Goal: Task Accomplishment & Management: Complete application form

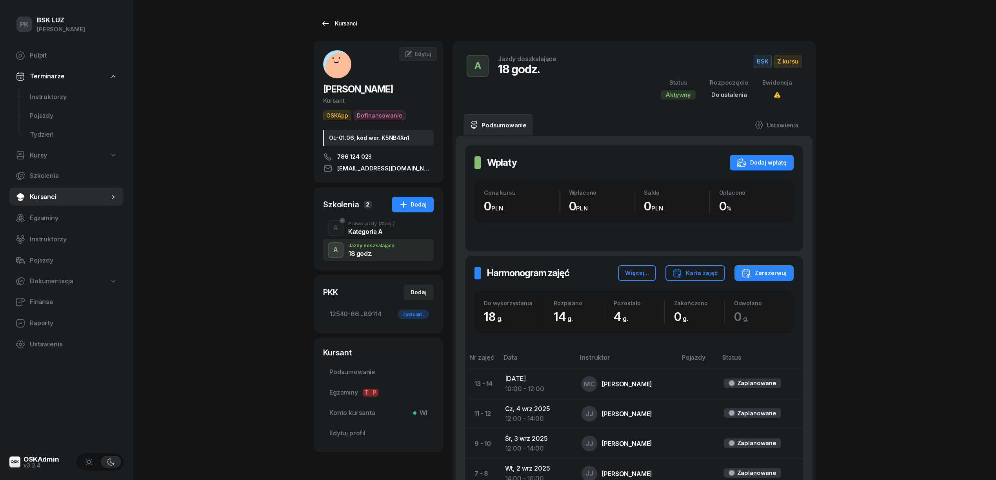
click at [346, 27] on div "Kursanci" at bounding box center [339, 23] width 36 height 9
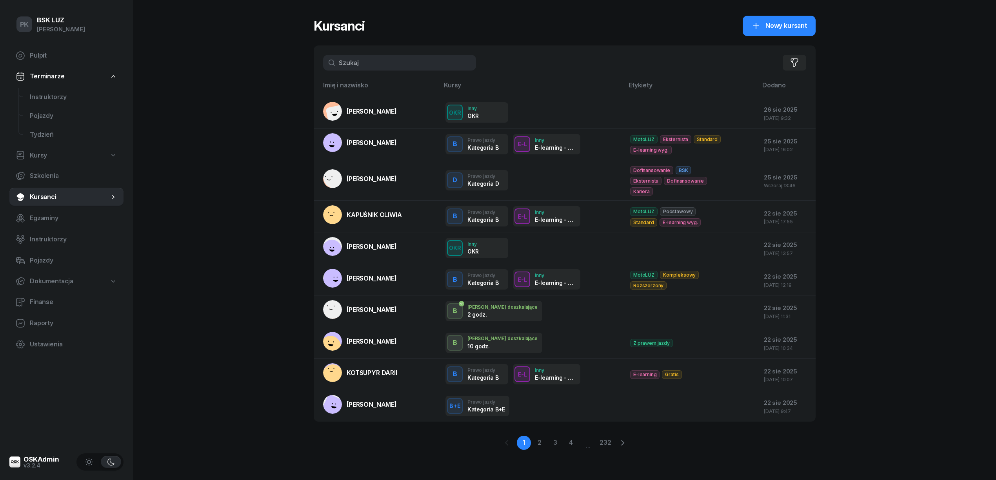
click at [262, 51] on div "PK BSK [PERSON_NAME] Pulpit Terminarze Instruktorzy Pojazdy Tydzień Kursy Szkol…" at bounding box center [498, 240] width 996 height 480
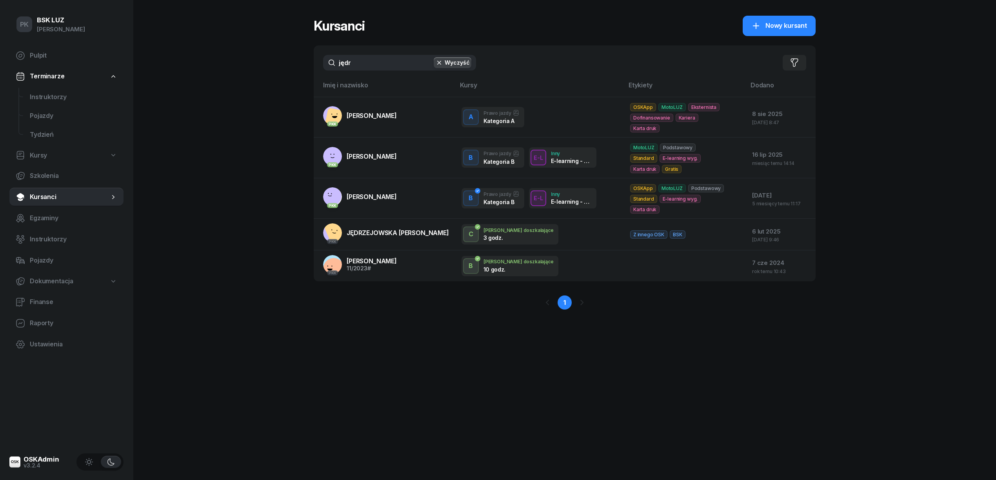
type input "jędr"
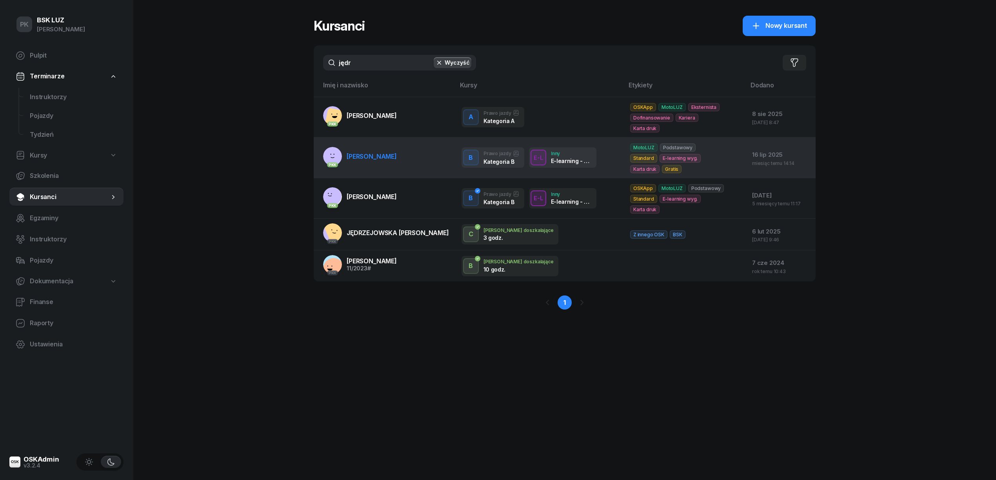
click at [384, 153] on span "[PERSON_NAME]" at bounding box center [372, 157] width 50 height 8
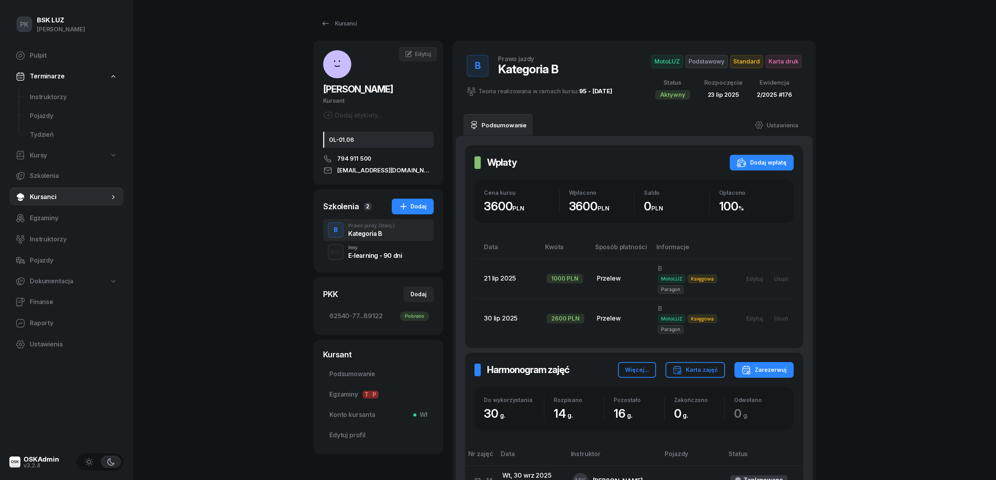
click at [377, 253] on div "E-learning - 90 dni" at bounding box center [375, 256] width 54 height 6
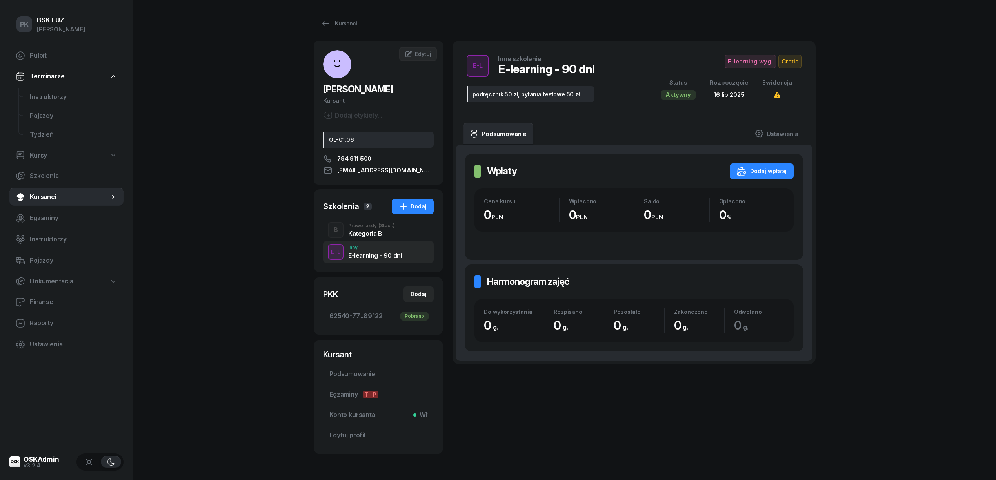
click at [377, 231] on div "Kategoria B" at bounding box center [371, 234] width 47 height 6
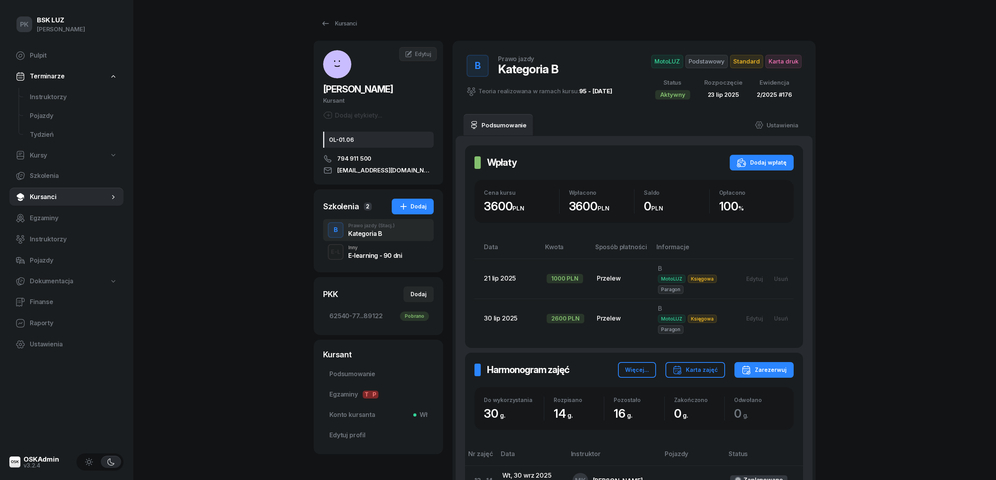
click at [707, 60] on span "Podstawowy" at bounding box center [707, 61] width 42 height 13
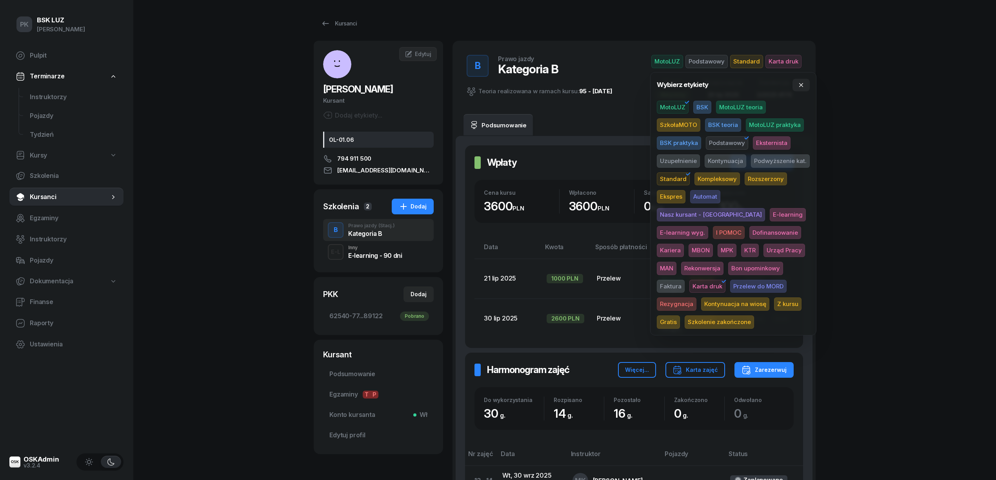
click at [772, 151] on div "PK BSK [PERSON_NAME] Pulpit Terminarze Instruktorzy Pojazdy Tydzień Kursy Szkol…" at bounding box center [498, 387] width 996 height 774
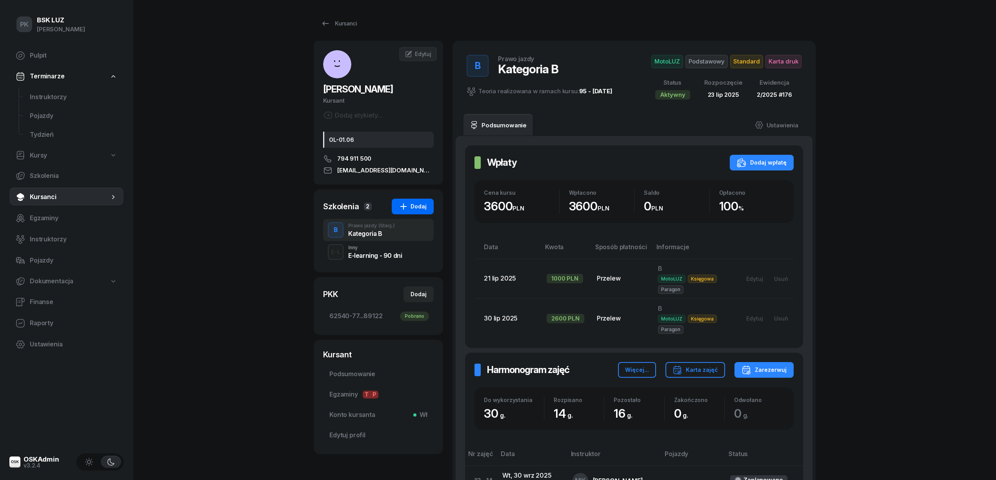
click at [426, 202] on div "Dodaj" at bounding box center [413, 206] width 28 height 9
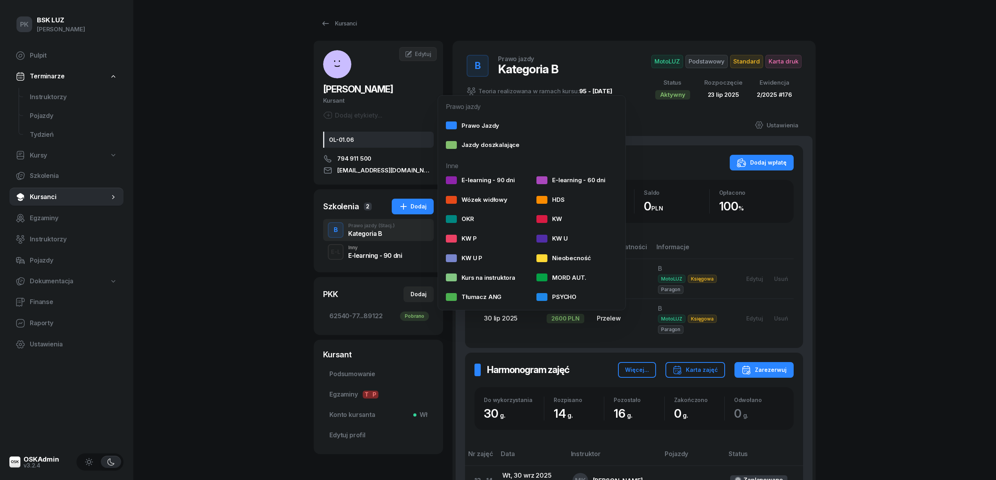
click at [772, 145] on div "PK BSK [PERSON_NAME] Pulpit Terminarze Instruktorzy Pojazdy Tydzień Kursy Szkol…" at bounding box center [498, 387] width 996 height 774
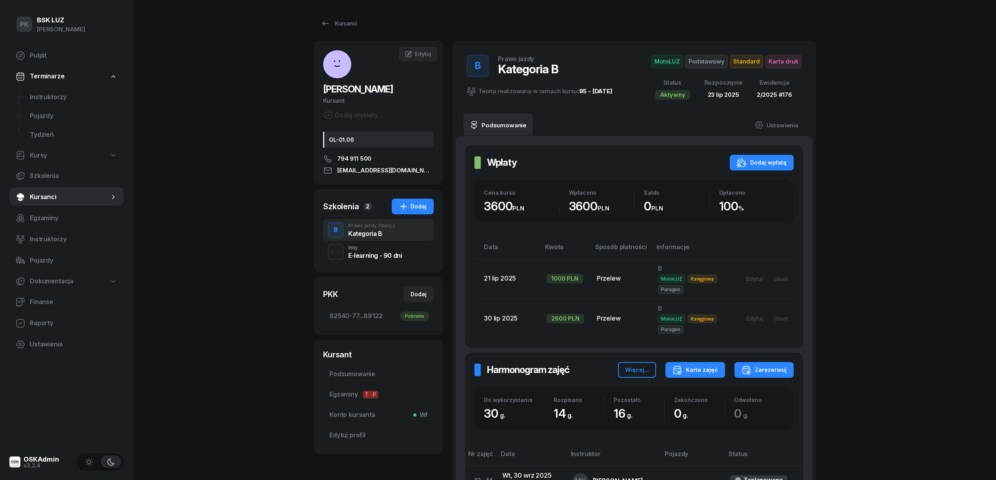
click at [716, 369] on div "Karta zajęć" at bounding box center [695, 370] width 45 height 9
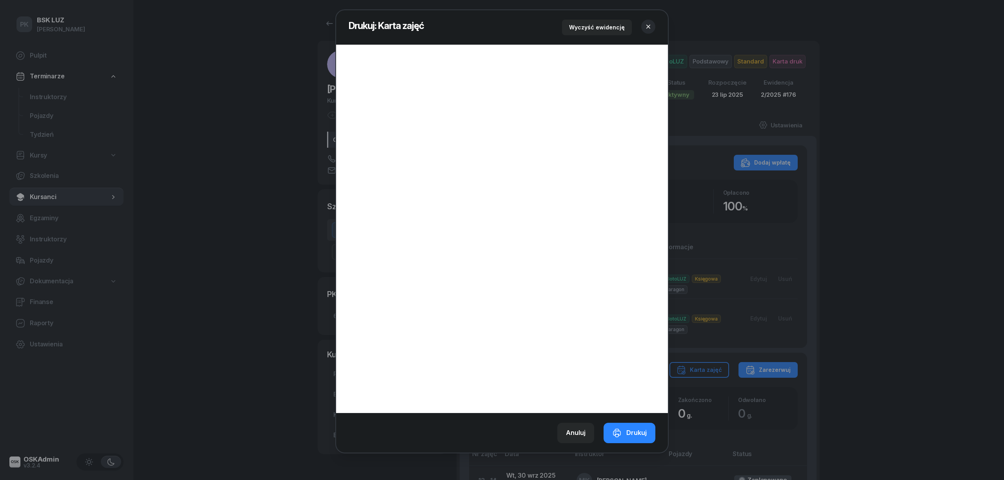
click at [649, 27] on icon "button" at bounding box center [648, 27] width 8 height 8
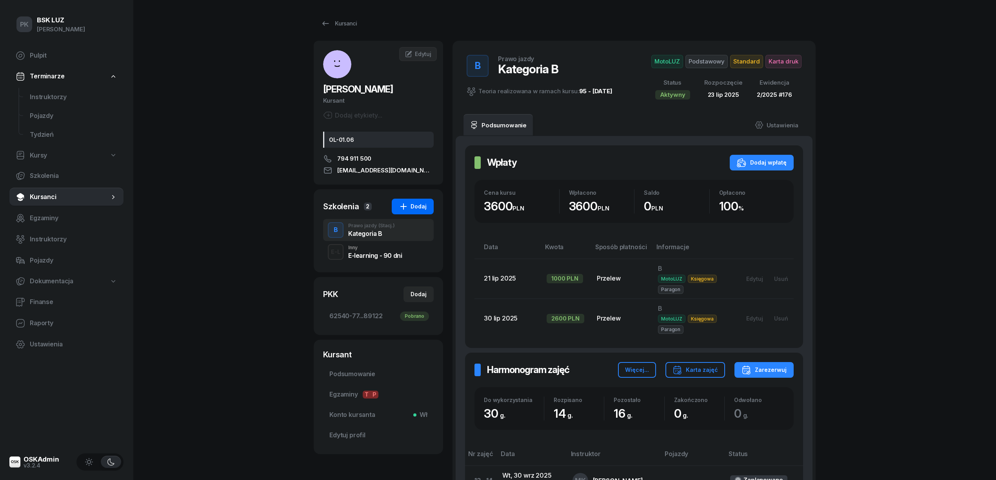
click at [428, 206] on button "Dodaj" at bounding box center [413, 207] width 42 height 16
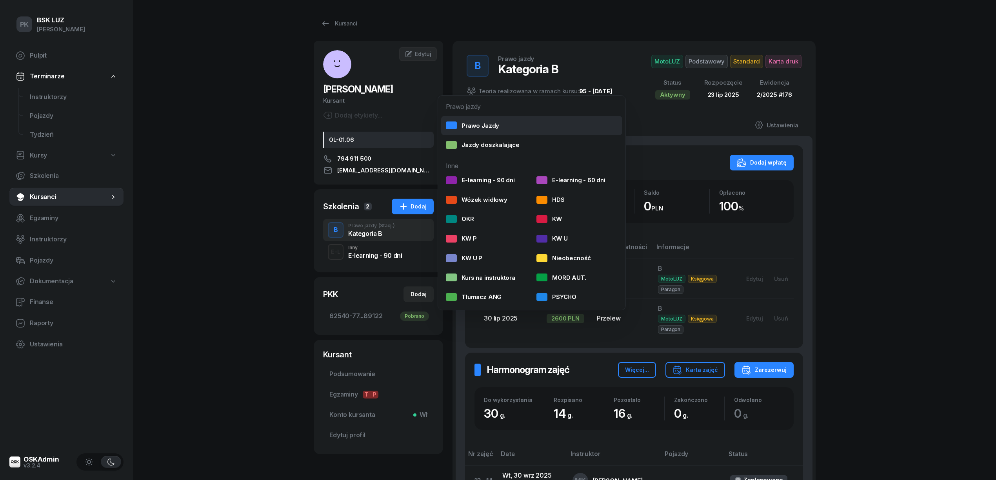
click at [483, 128] on div "Prawo Jazdy" at bounding box center [472, 126] width 53 height 10
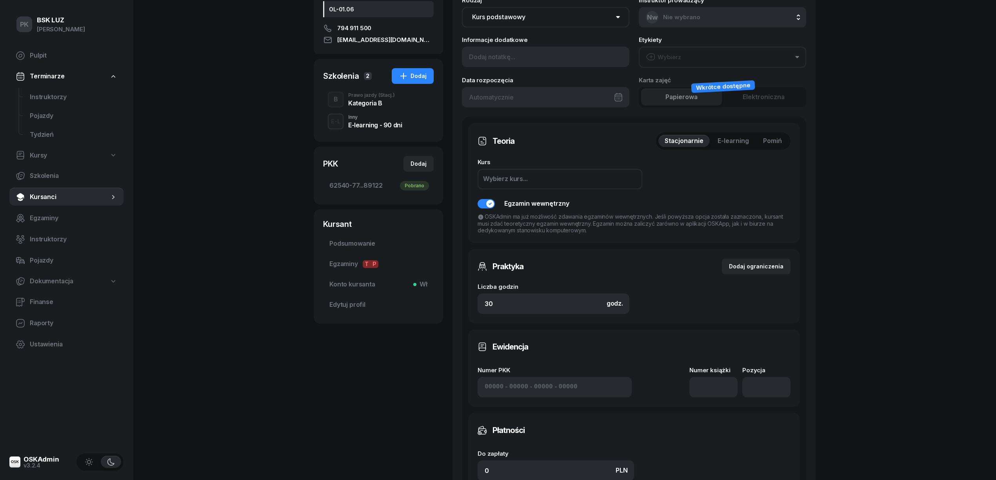
scroll to position [209, 0]
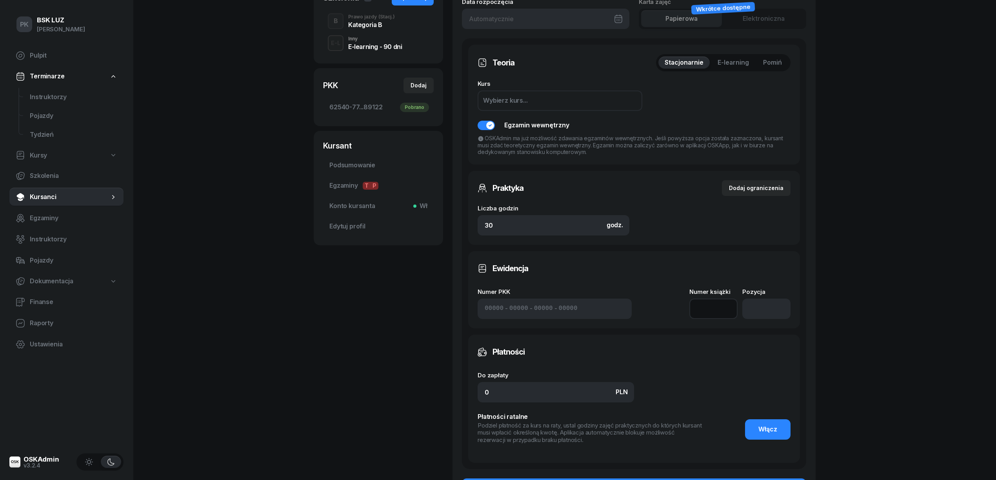
click at [712, 311] on input "number" at bounding box center [714, 309] width 48 height 20
type input "1"
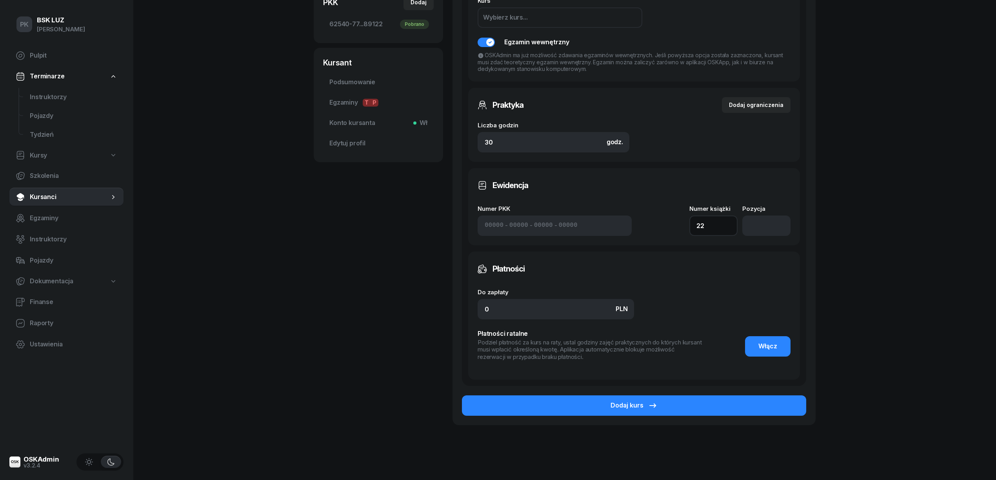
scroll to position [308, 0]
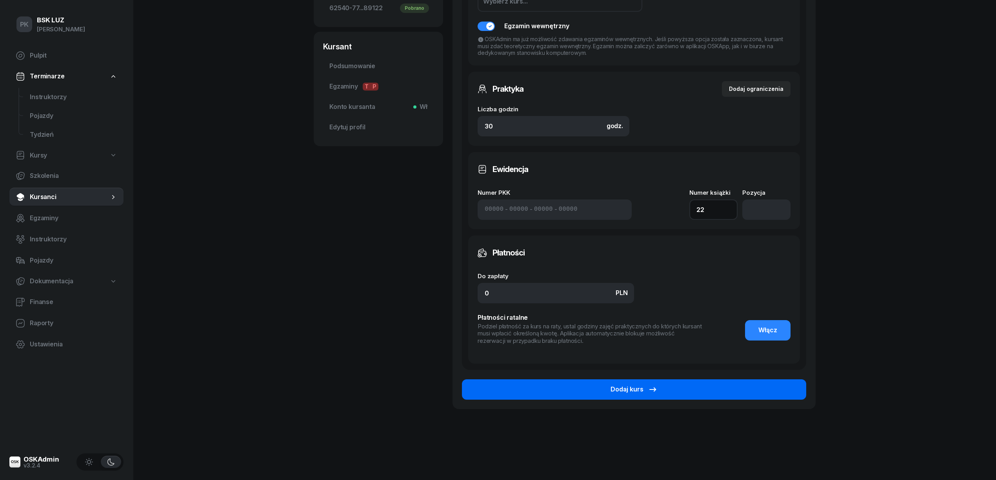
type input "22"
click at [728, 393] on button "Dodaj kurs" at bounding box center [634, 390] width 344 height 20
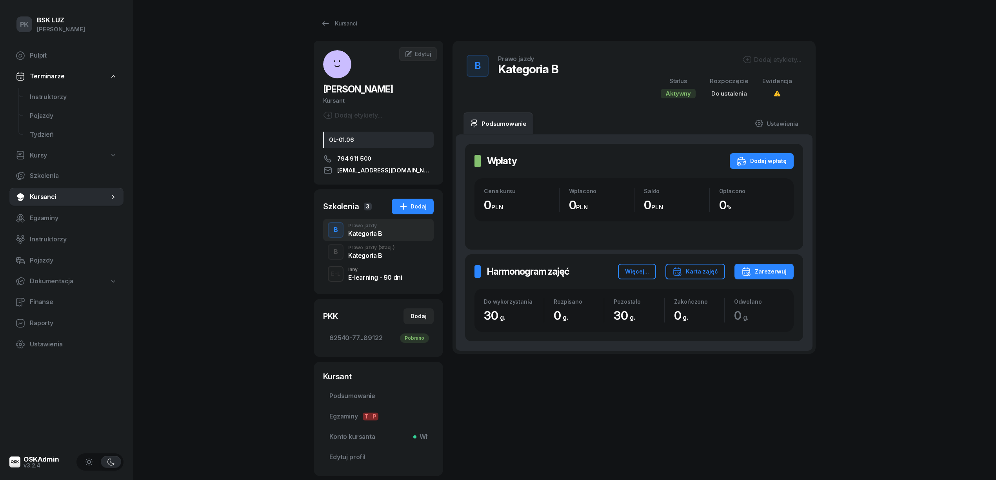
click at [772, 66] on div "Dodaj etykiety..." at bounding box center [726, 61] width 150 height 12
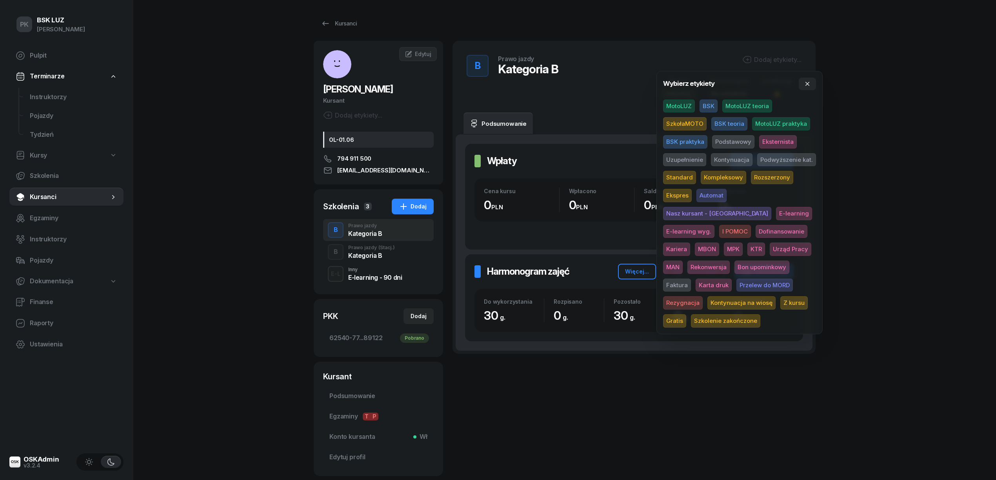
click at [516, 84] on div "B Prawo jazdy Kategoria B" at bounding box center [513, 77] width 92 height 44
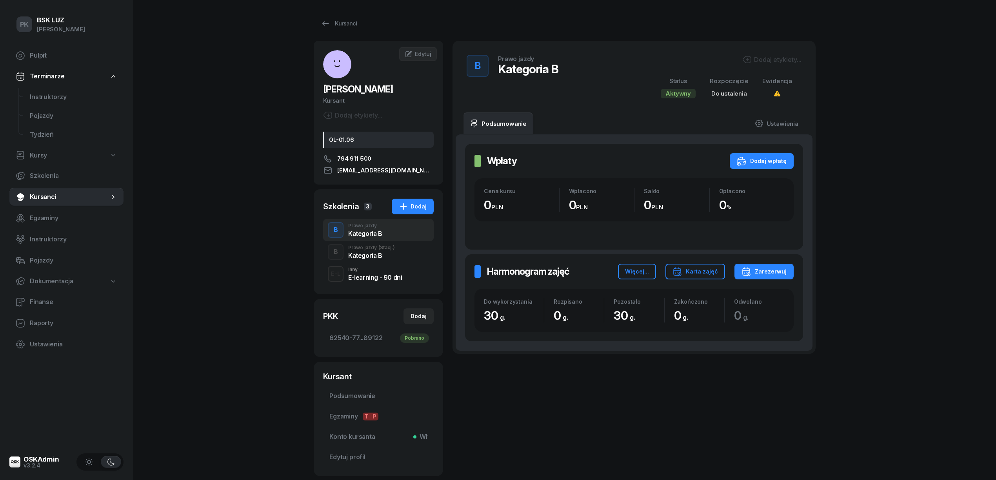
click at [380, 254] on div "Kategoria B" at bounding box center [371, 256] width 47 height 6
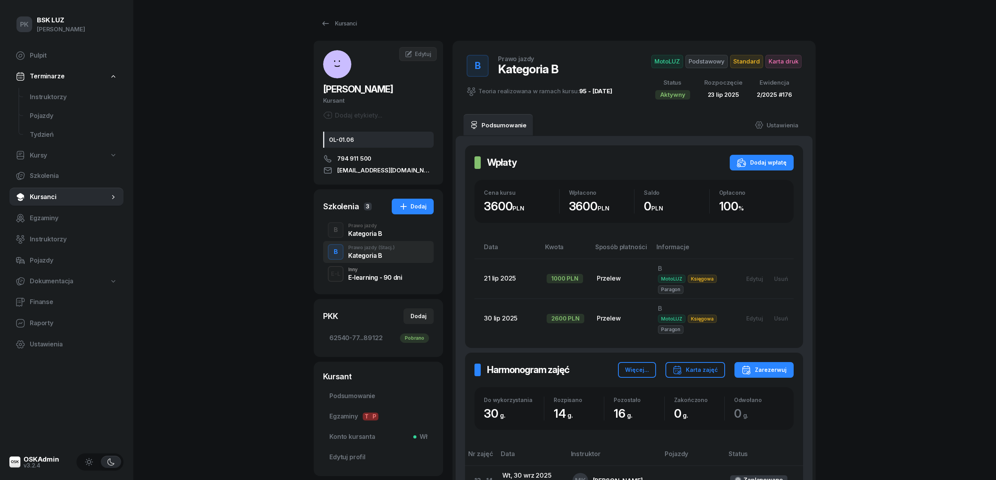
click at [374, 234] on div "Kategoria B" at bounding box center [365, 234] width 34 height 6
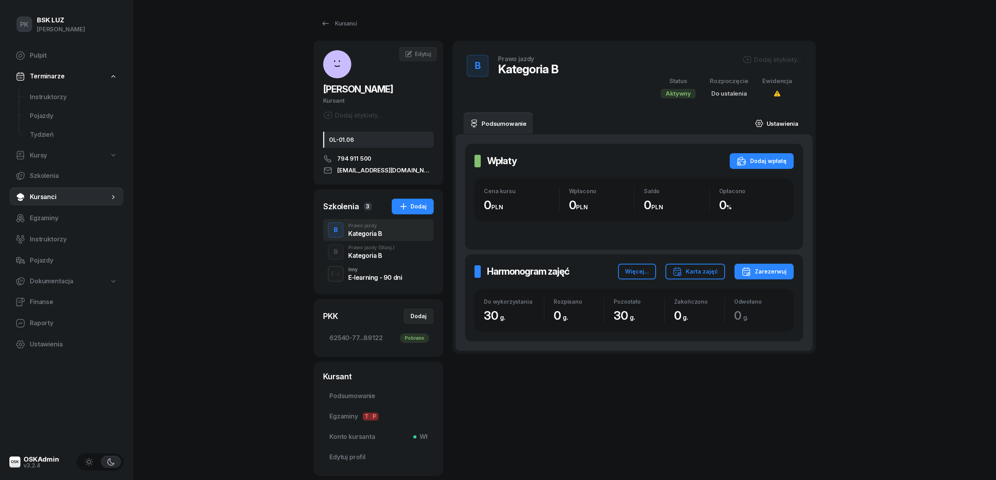
click at [772, 124] on link "Ustawienia" at bounding box center [777, 124] width 56 height 22
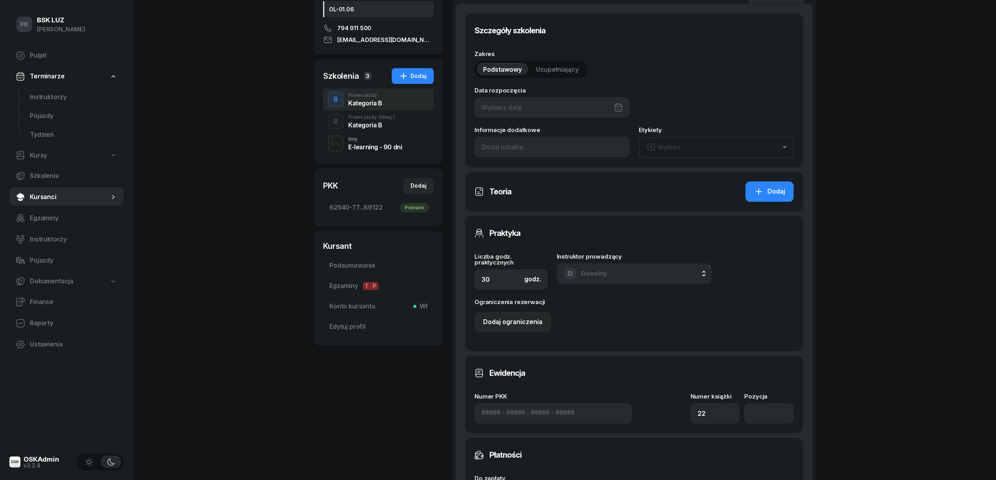
scroll to position [209, 0]
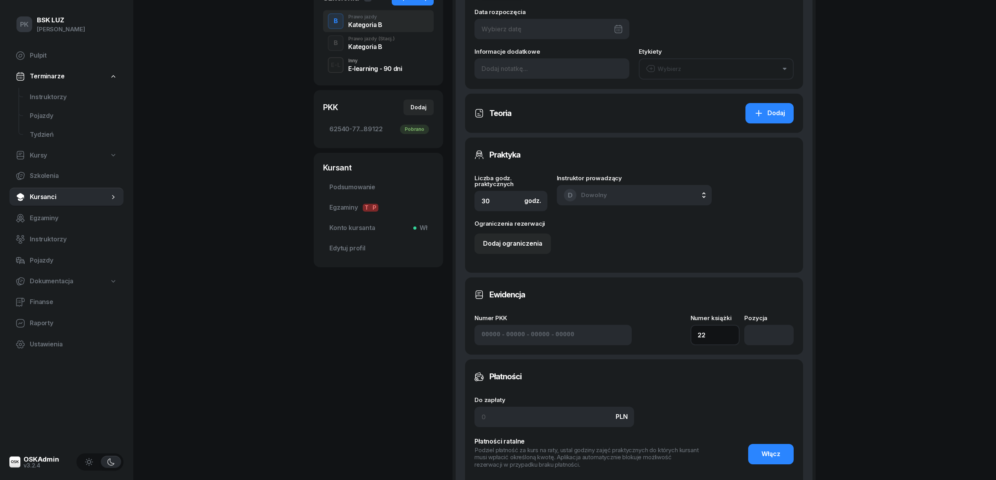
drag, startPoint x: 722, startPoint y: 327, endPoint x: 661, endPoint y: 330, distance: 60.9
click at [661, 330] on div "Numer PKK - - - Numer książki 22 Pozycja" at bounding box center [634, 330] width 319 height 30
type input "12/2025"
click at [759, 342] on input "number" at bounding box center [768, 335] width 49 height 20
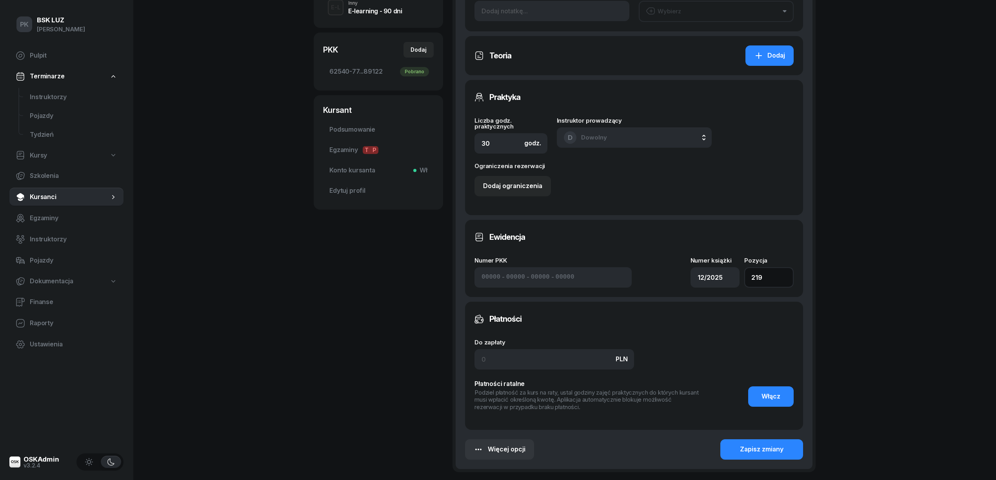
scroll to position [314, 0]
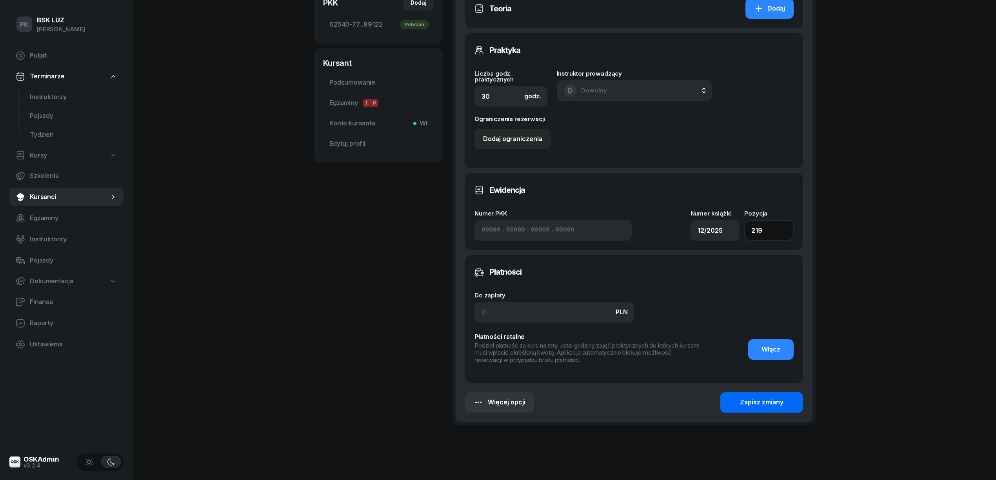
type input "219"
click at [733, 398] on button "Zapisz zmiany" at bounding box center [762, 403] width 83 height 20
click at [740, 409] on button "Zapisz zmiany" at bounding box center [762, 403] width 83 height 20
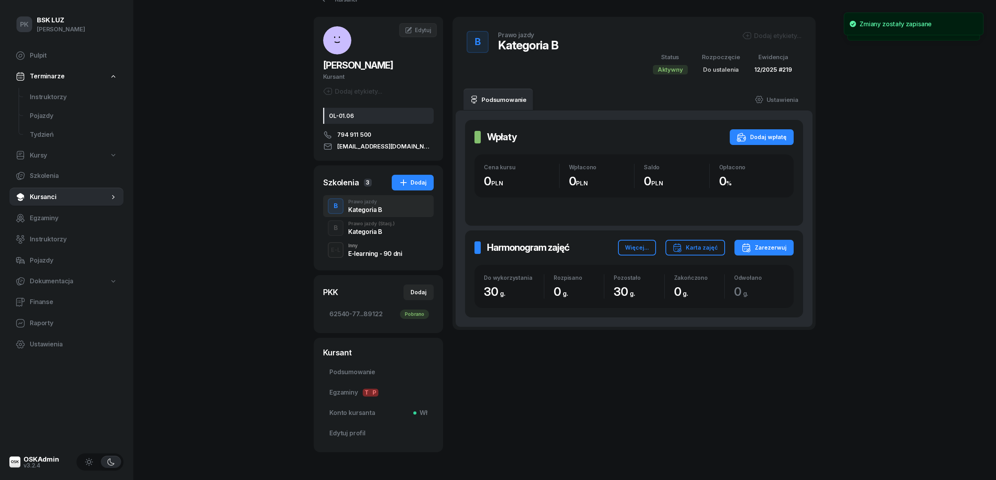
scroll to position [0, 0]
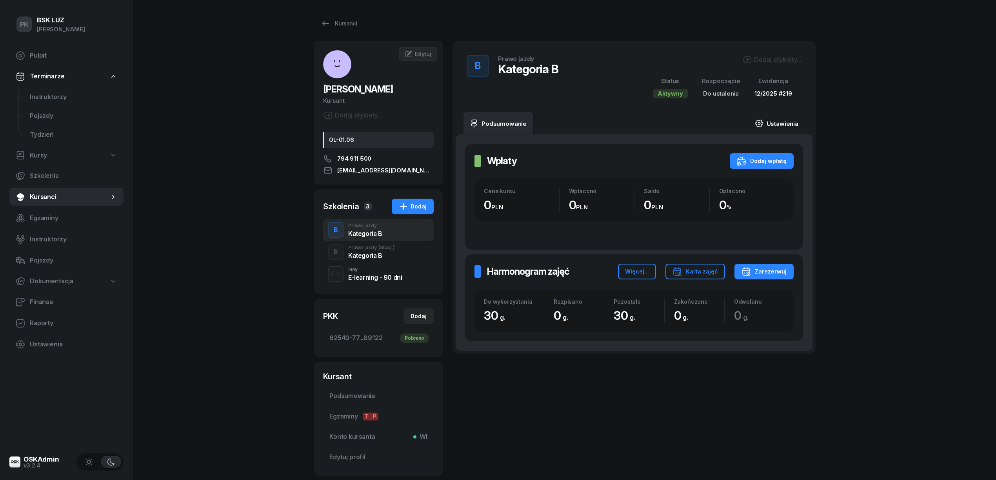
click at [772, 118] on link "Ustawienia" at bounding box center [777, 124] width 56 height 22
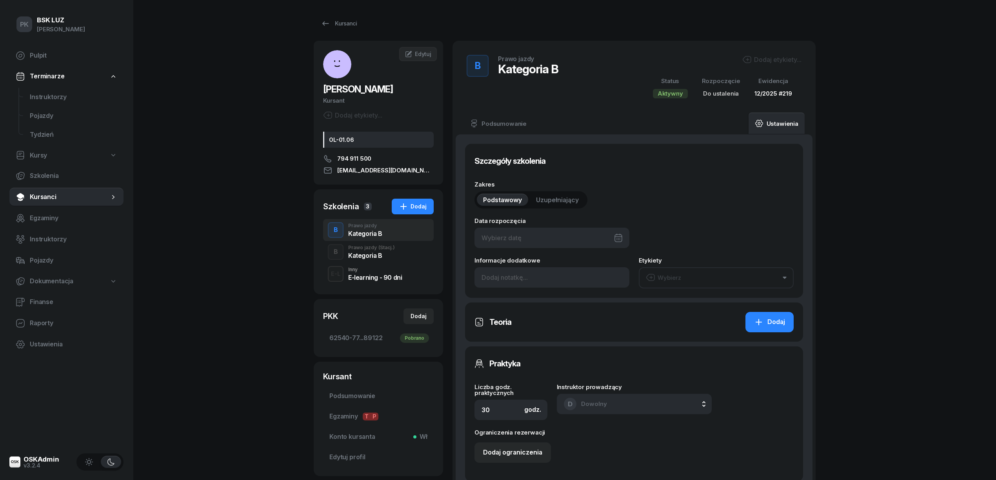
click at [552, 245] on div at bounding box center [552, 238] width 155 height 20
click at [546, 360] on div "28 29 30 31 1 2 3 4 5 6 7 8 9 10 11 12 13 14 15 16 17 18 19 20 21 22 23 24 25 2…" at bounding box center [571, 333] width 102 height 82
click at [535, 365] on div "26" at bounding box center [542, 367] width 15 height 13
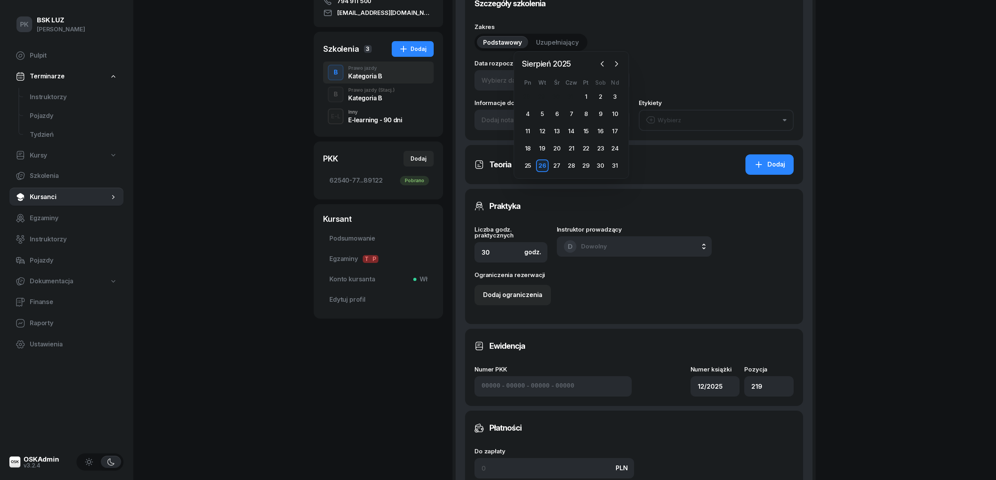
scroll to position [157, 0]
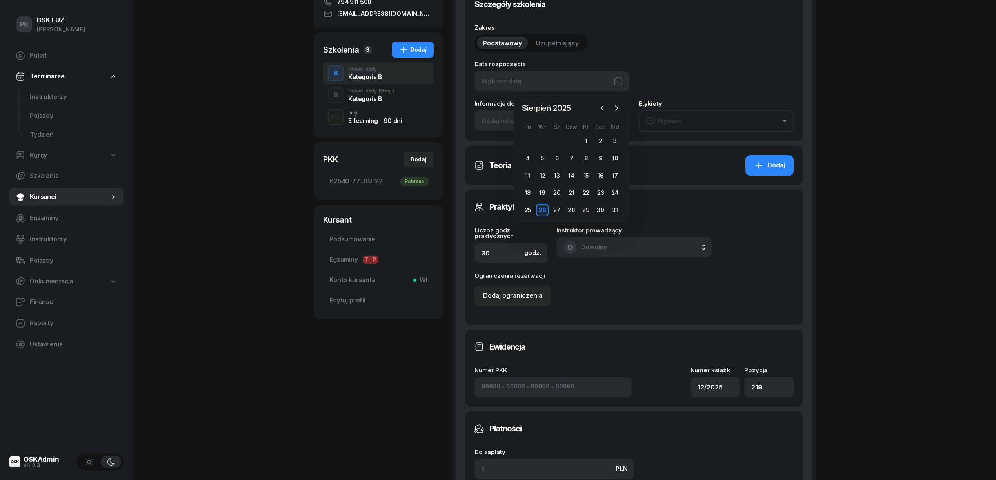
click at [543, 207] on div "26" at bounding box center [542, 210] width 13 height 13
type input "[DATE]"
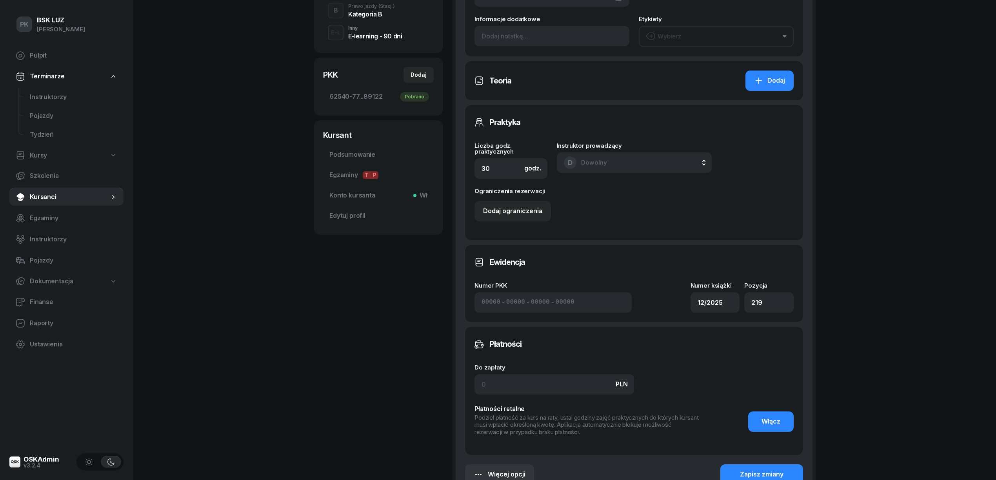
scroll to position [335, 0]
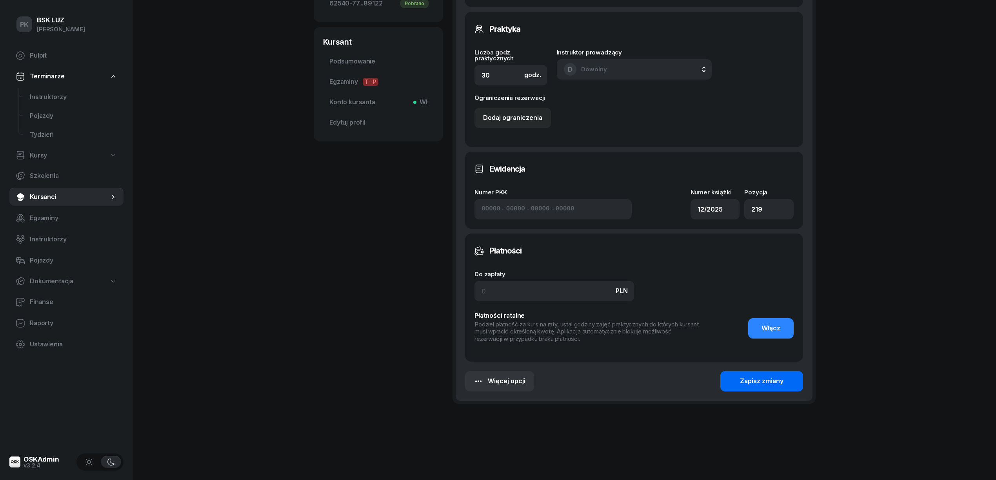
click at [742, 380] on div "Zapisz zmiany" at bounding box center [762, 382] width 44 height 10
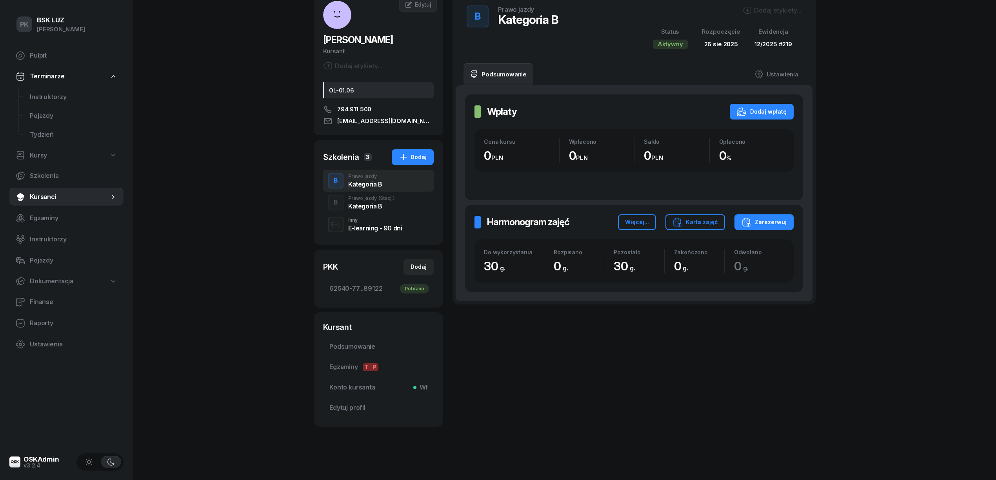
scroll to position [49, 0]
click at [703, 216] on button "Karta zajęć" at bounding box center [696, 223] width 60 height 16
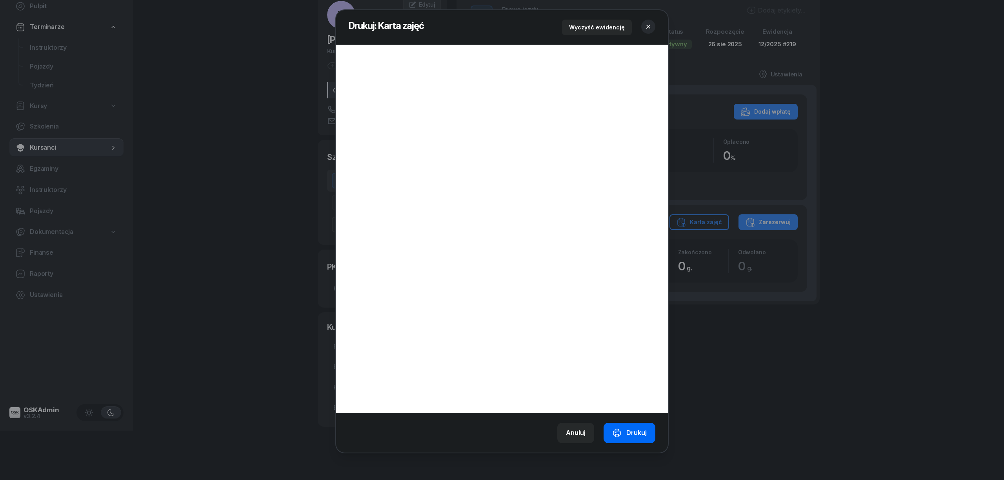
click at [621, 430] on icon "button" at bounding box center [616, 433] width 9 height 9
click at [651, 24] on icon "button" at bounding box center [648, 27] width 8 height 8
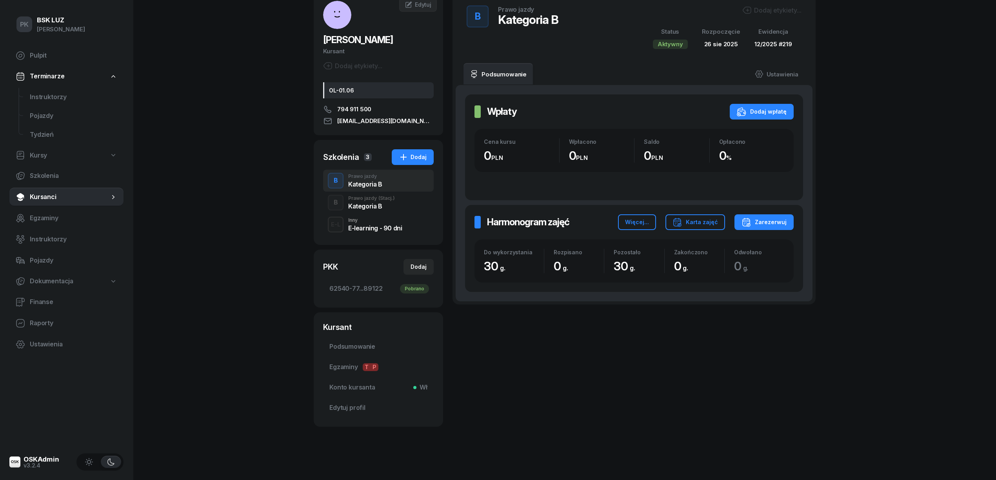
click at [374, 203] on div "Kategoria B" at bounding box center [371, 206] width 47 height 6
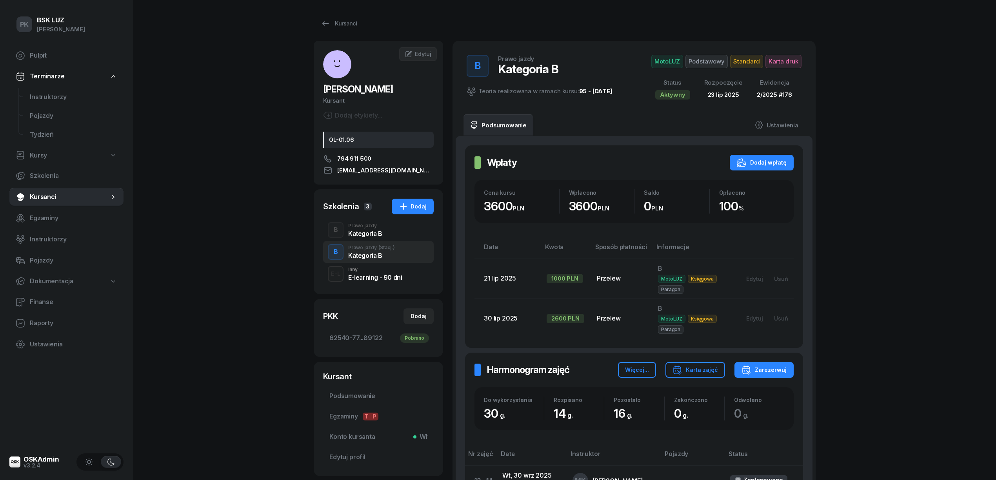
click at [368, 228] on div "Prawo jazdy" at bounding box center [365, 226] width 34 height 5
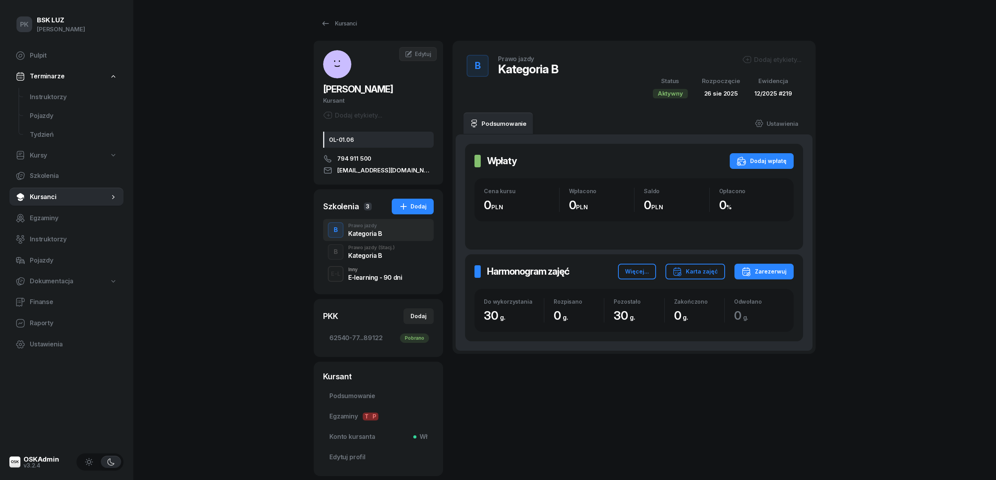
click at [390, 252] on div "Kategoria B" at bounding box center [371, 254] width 47 height 9
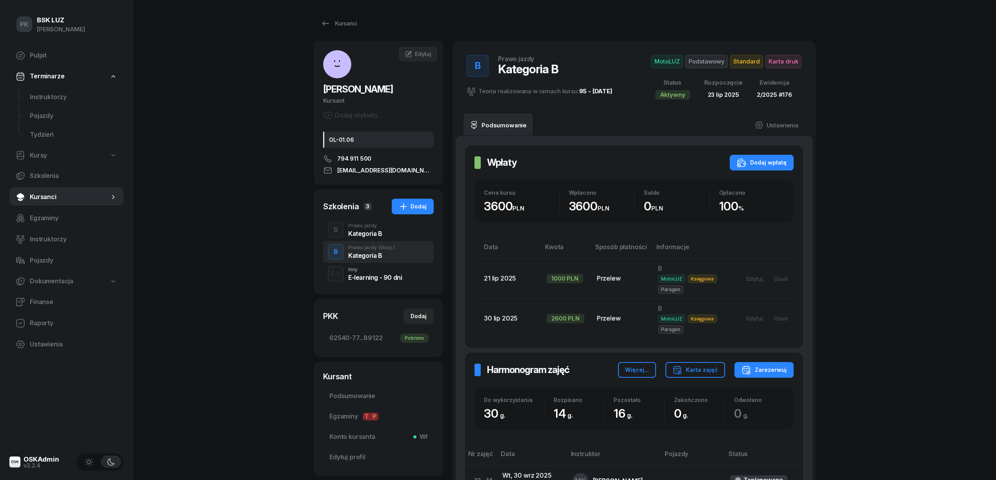
click at [374, 236] on div "Kategoria B" at bounding box center [365, 234] width 34 height 6
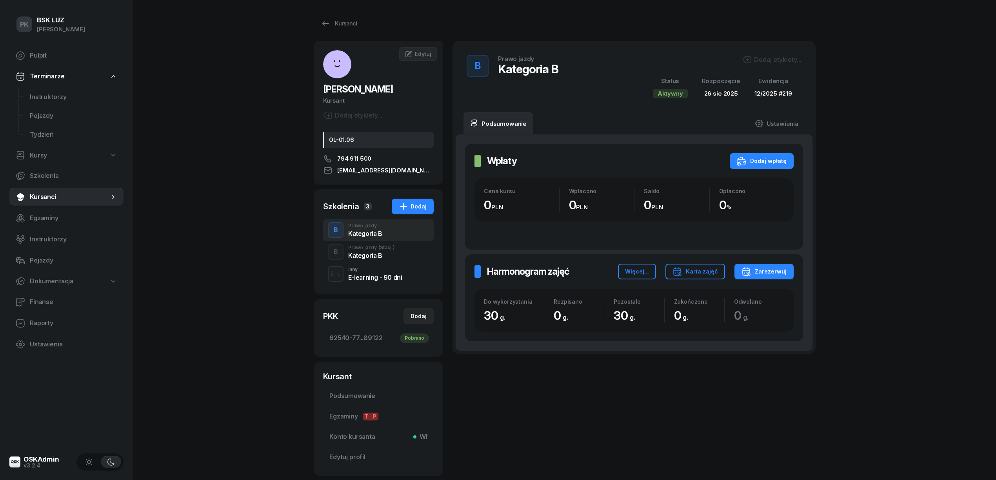
click at [363, 251] on div "Kategoria B" at bounding box center [371, 254] width 47 height 9
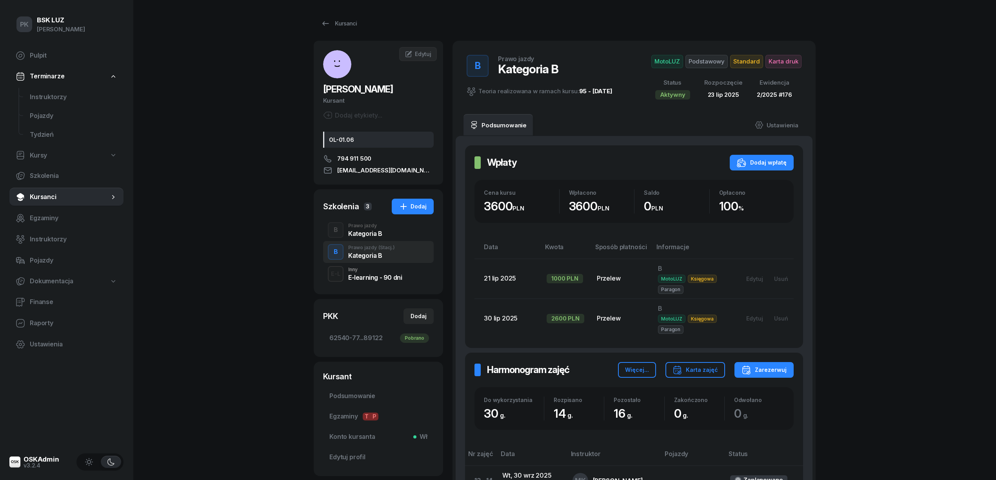
click at [367, 231] on div "Kategoria B" at bounding box center [365, 234] width 34 height 6
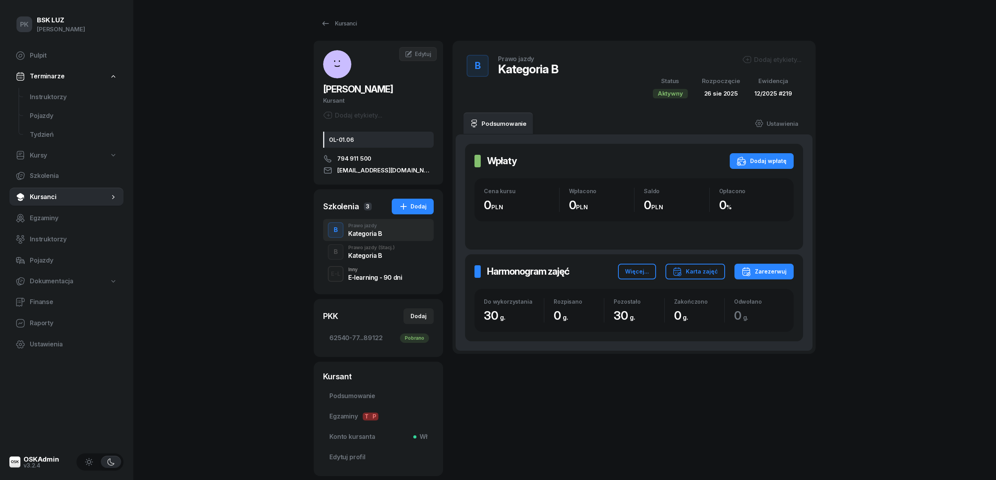
click at [369, 249] on div "Prawo jazdy (Stacj.)" at bounding box center [371, 248] width 47 height 5
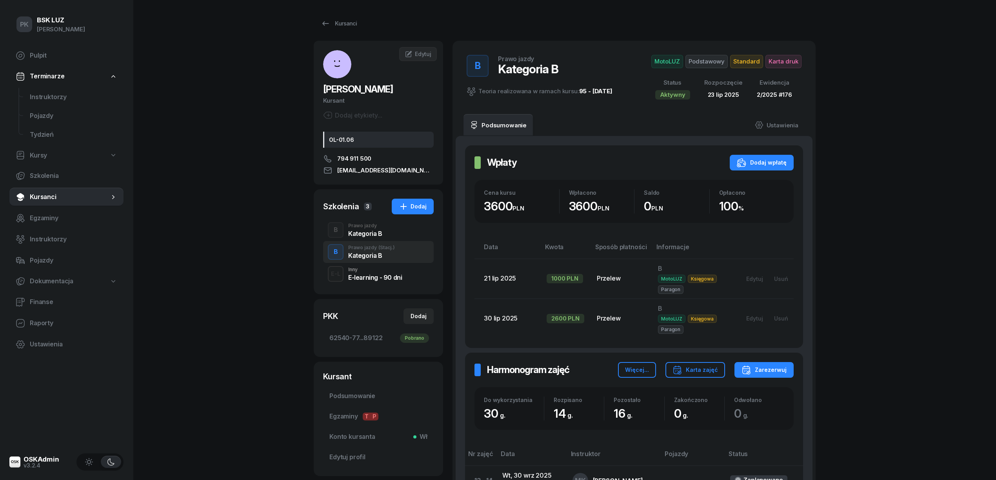
click at [748, 65] on span "Standard" at bounding box center [746, 61] width 33 height 13
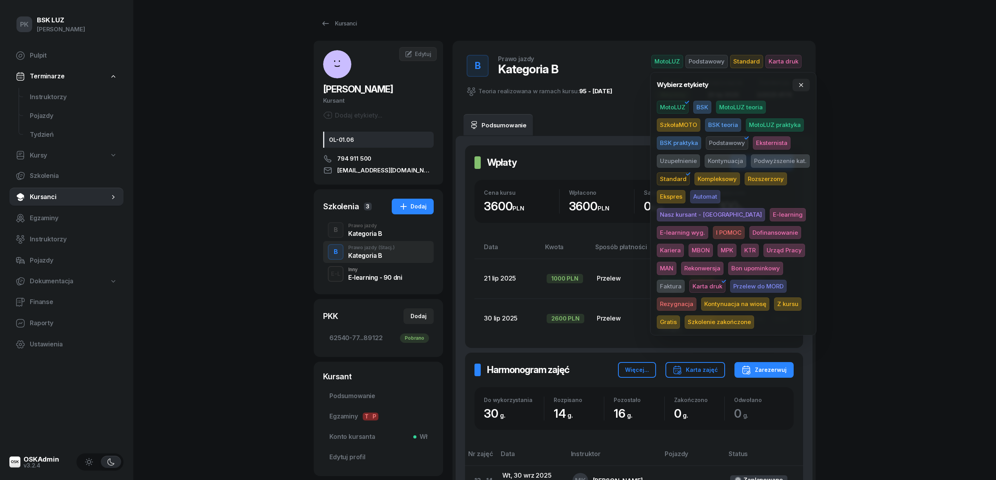
click at [724, 62] on span "Podstawowy" at bounding box center [707, 61] width 42 height 13
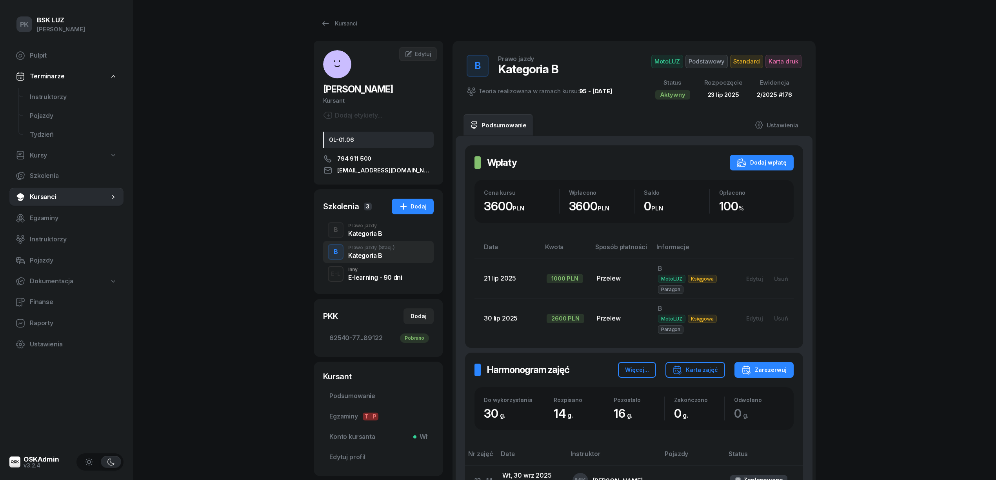
click at [722, 63] on span "Podstawowy" at bounding box center [707, 61] width 42 height 13
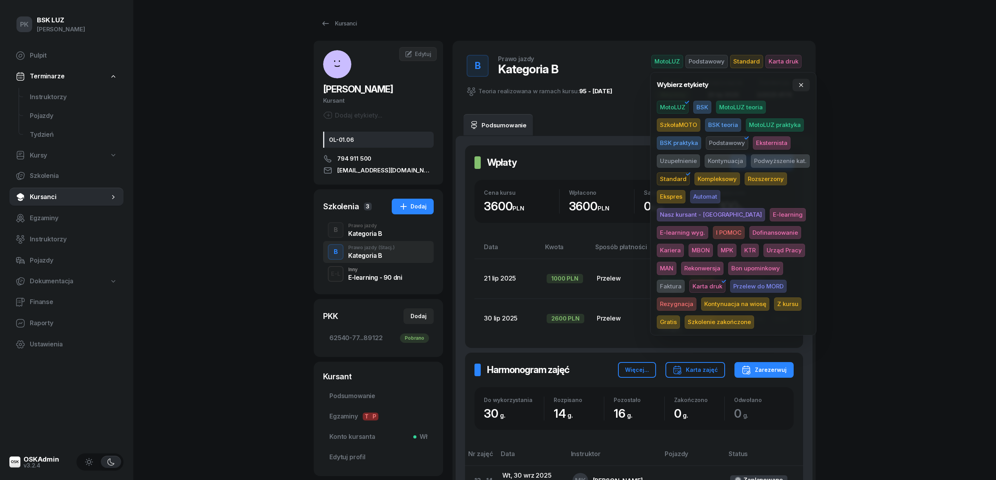
click at [772, 142] on span "Eksternista" at bounding box center [772, 142] width 38 height 13
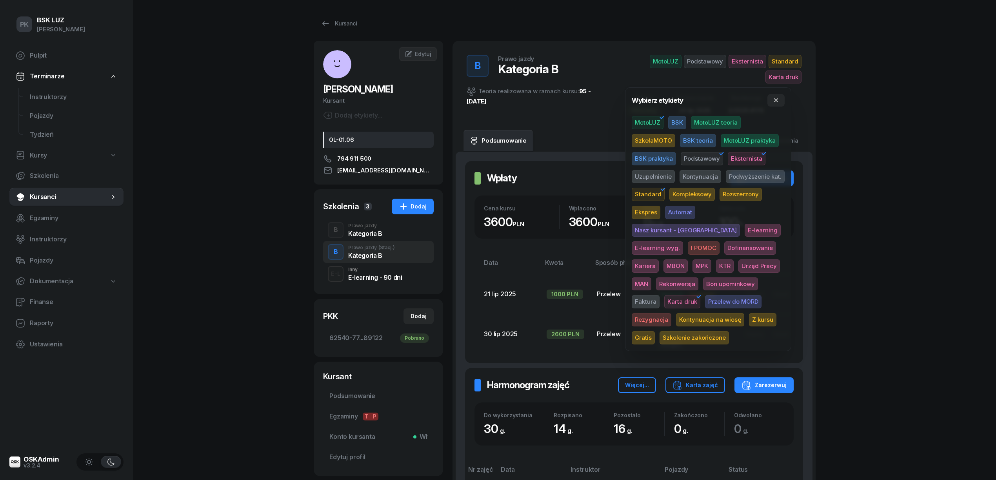
click at [711, 161] on span "Podstawowy" at bounding box center [702, 158] width 42 height 13
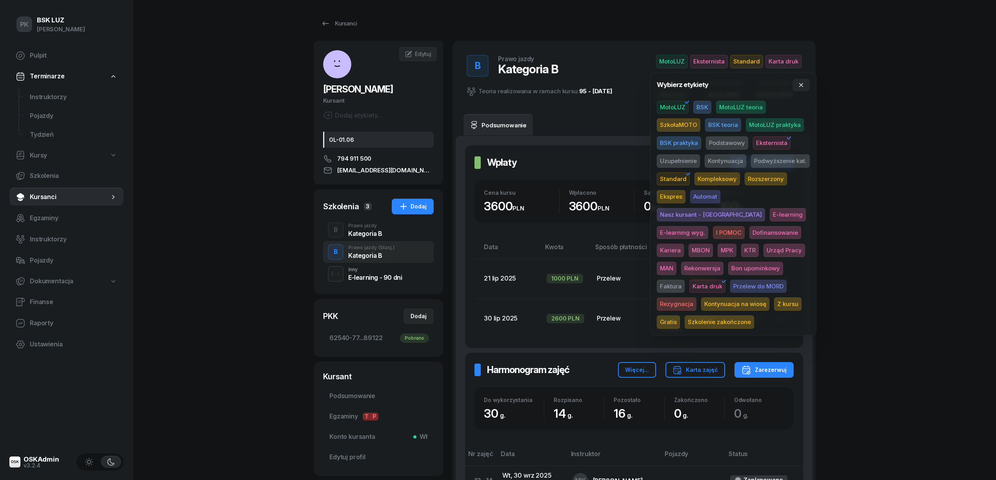
click at [772, 84] on div "PK BSK [PERSON_NAME] Pulpit Terminarze Instruktorzy Pojazdy Tydzień Kursy Szkol…" at bounding box center [498, 387] width 996 height 774
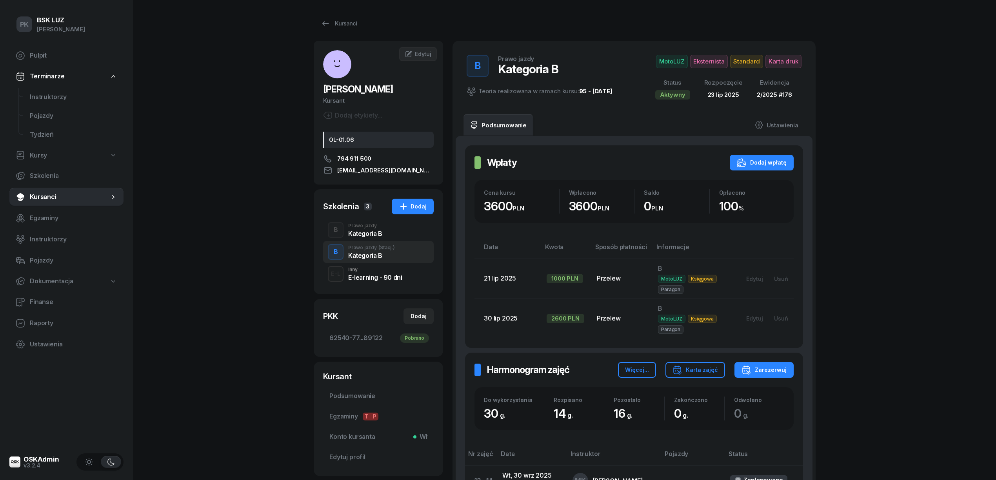
click at [379, 233] on div "Kategoria B" at bounding box center [365, 234] width 34 height 6
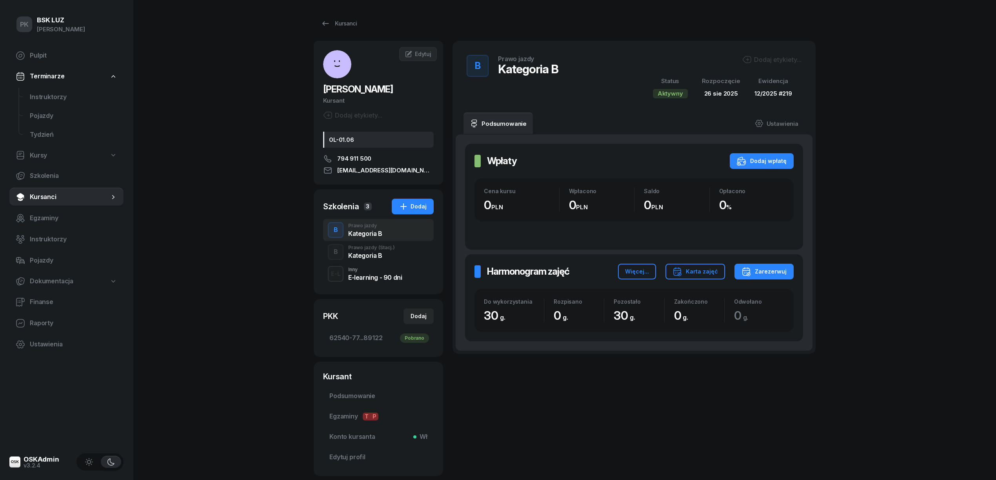
click at [379, 249] on span "(Stacj.)" at bounding box center [387, 248] width 16 height 5
